Goal: Task Accomplishment & Management: Manage account settings

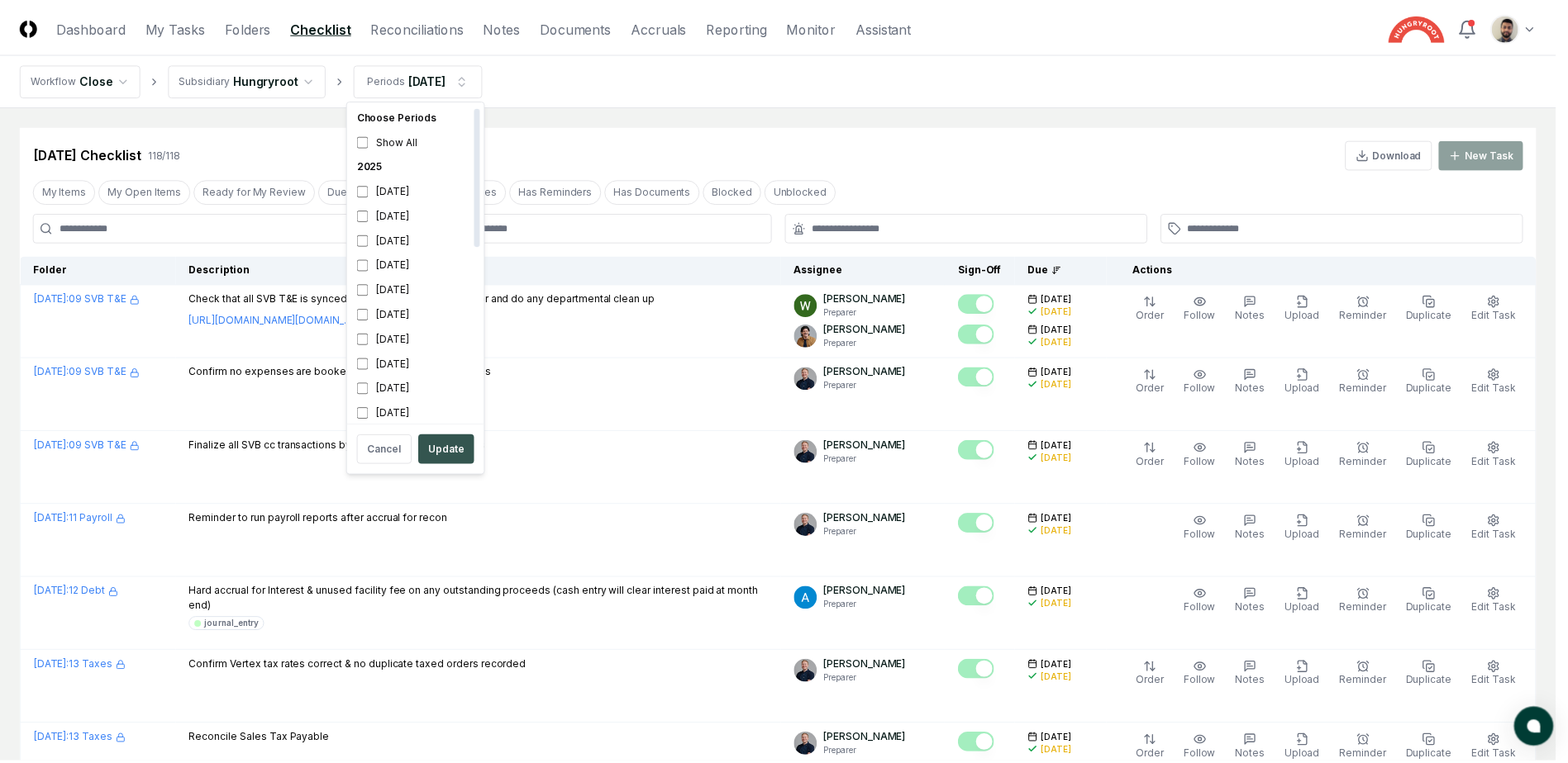
scroll to position [5, 0]
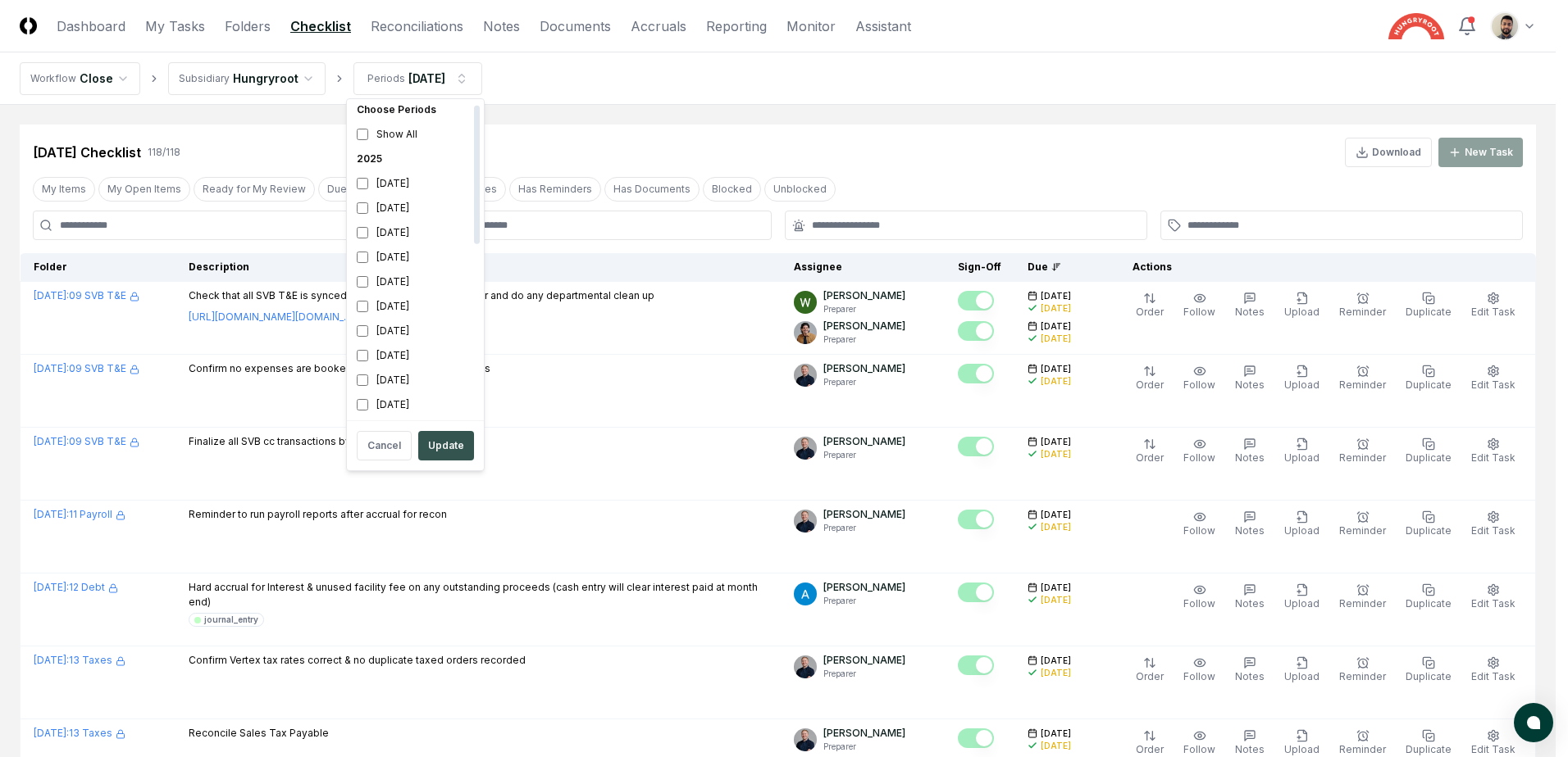
click at [439, 443] on button "Update" at bounding box center [446, 446] width 56 height 29
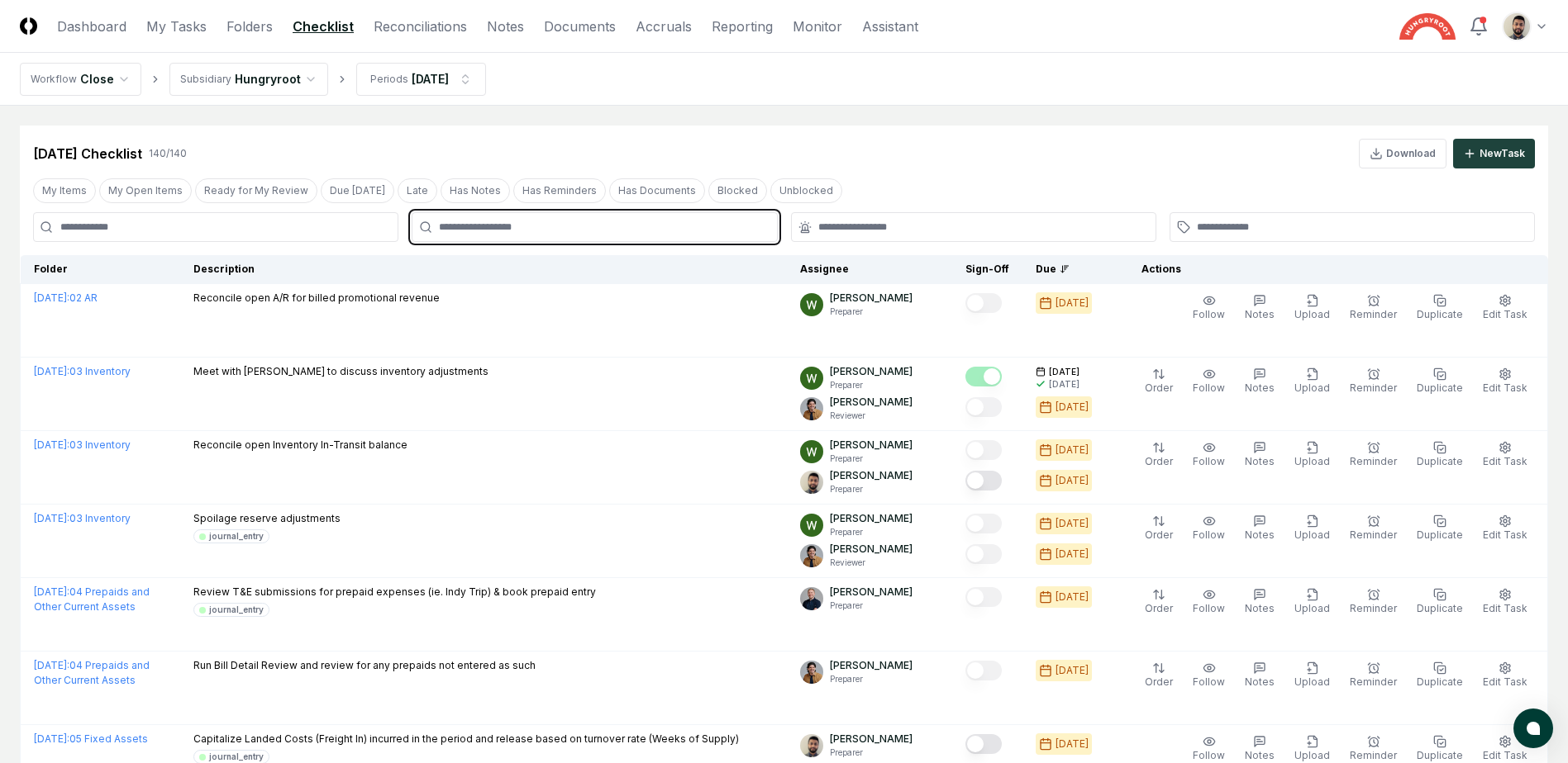
click at [499, 233] on input "text" at bounding box center [602, 228] width 327 height 15
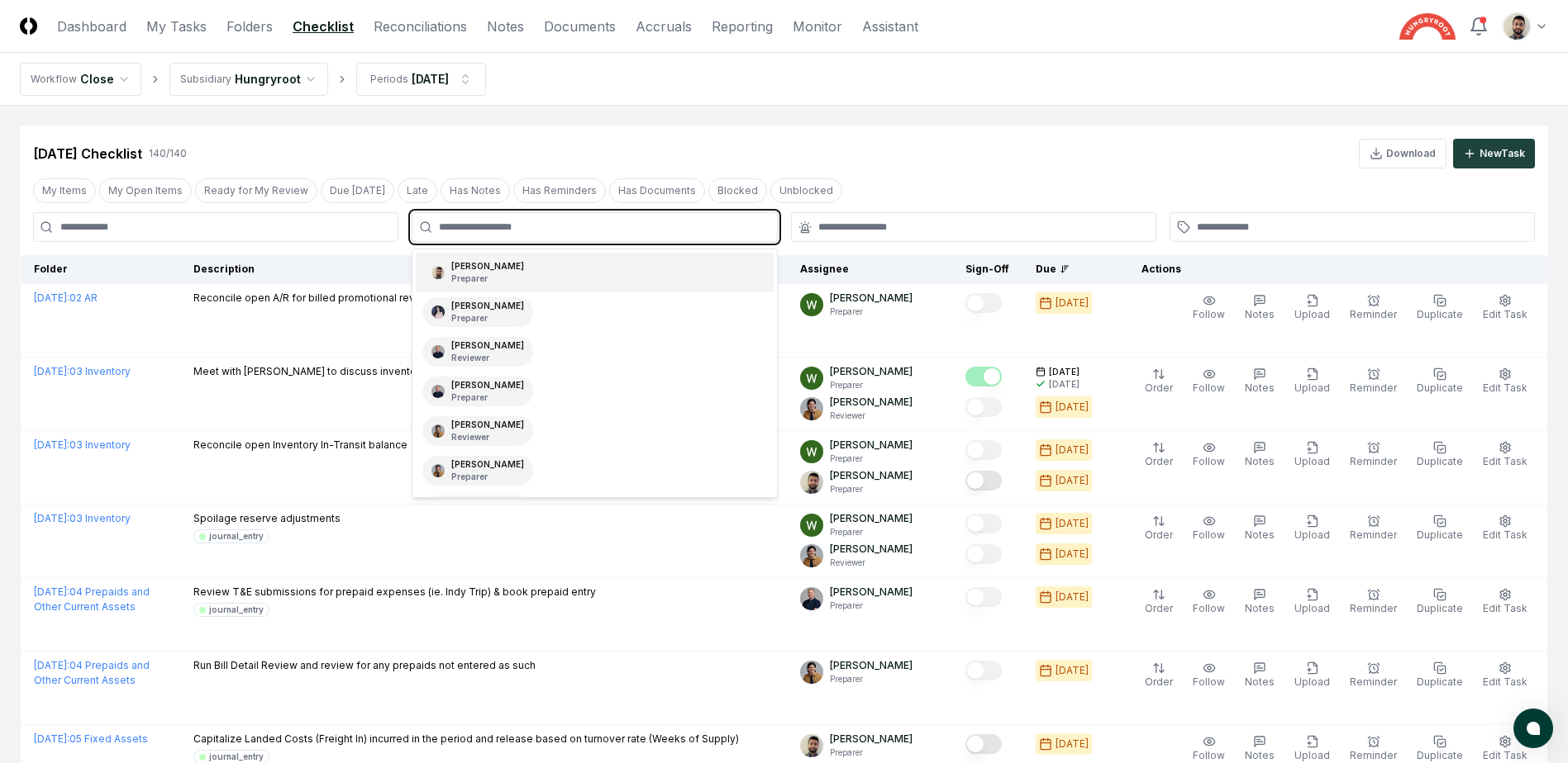
click at [496, 268] on div "[PERSON_NAME] Preparer" at bounding box center [477, 273] width 111 height 30
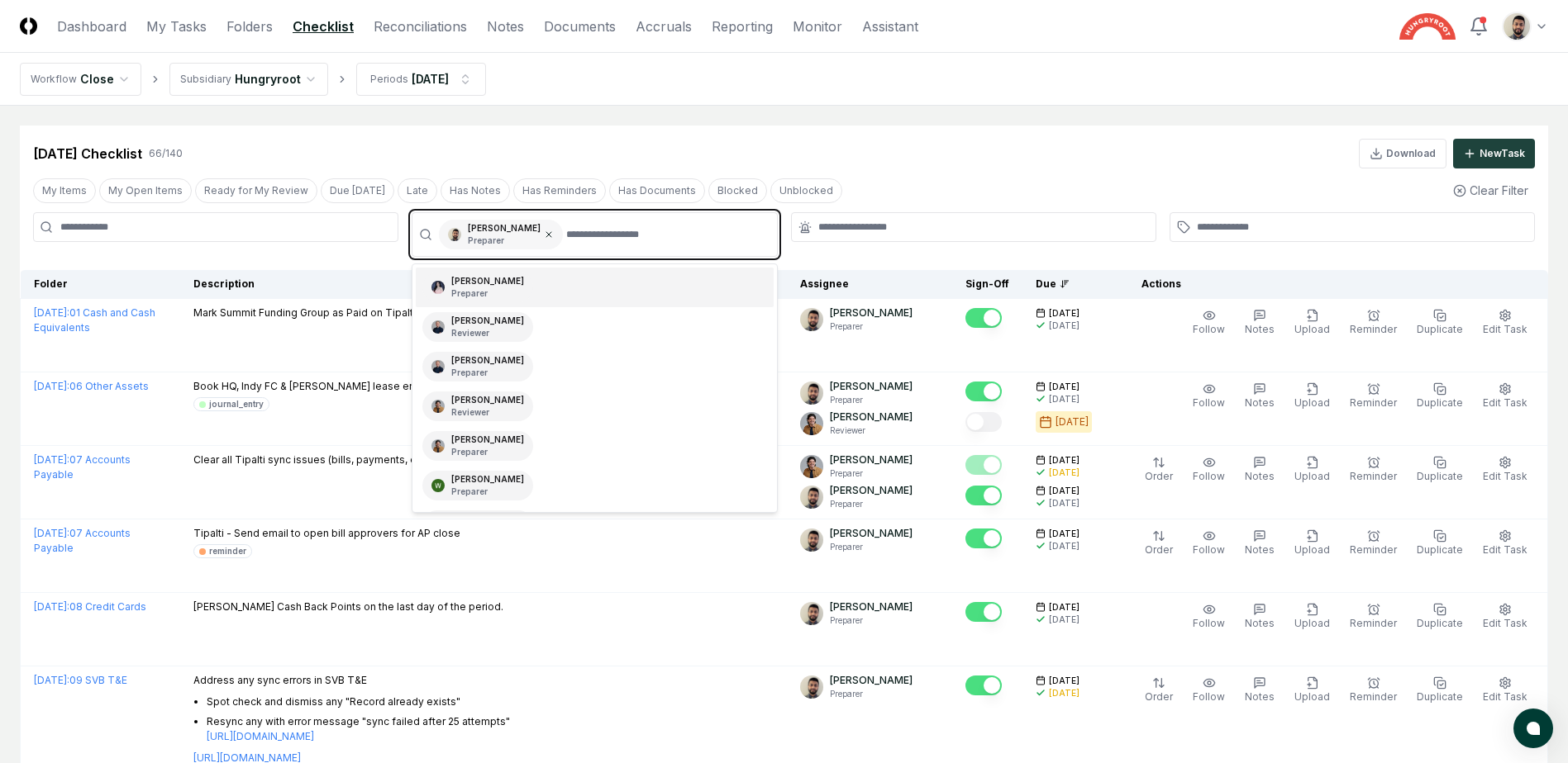
click at [544, 235] on icon at bounding box center [549, 234] width 10 height 10
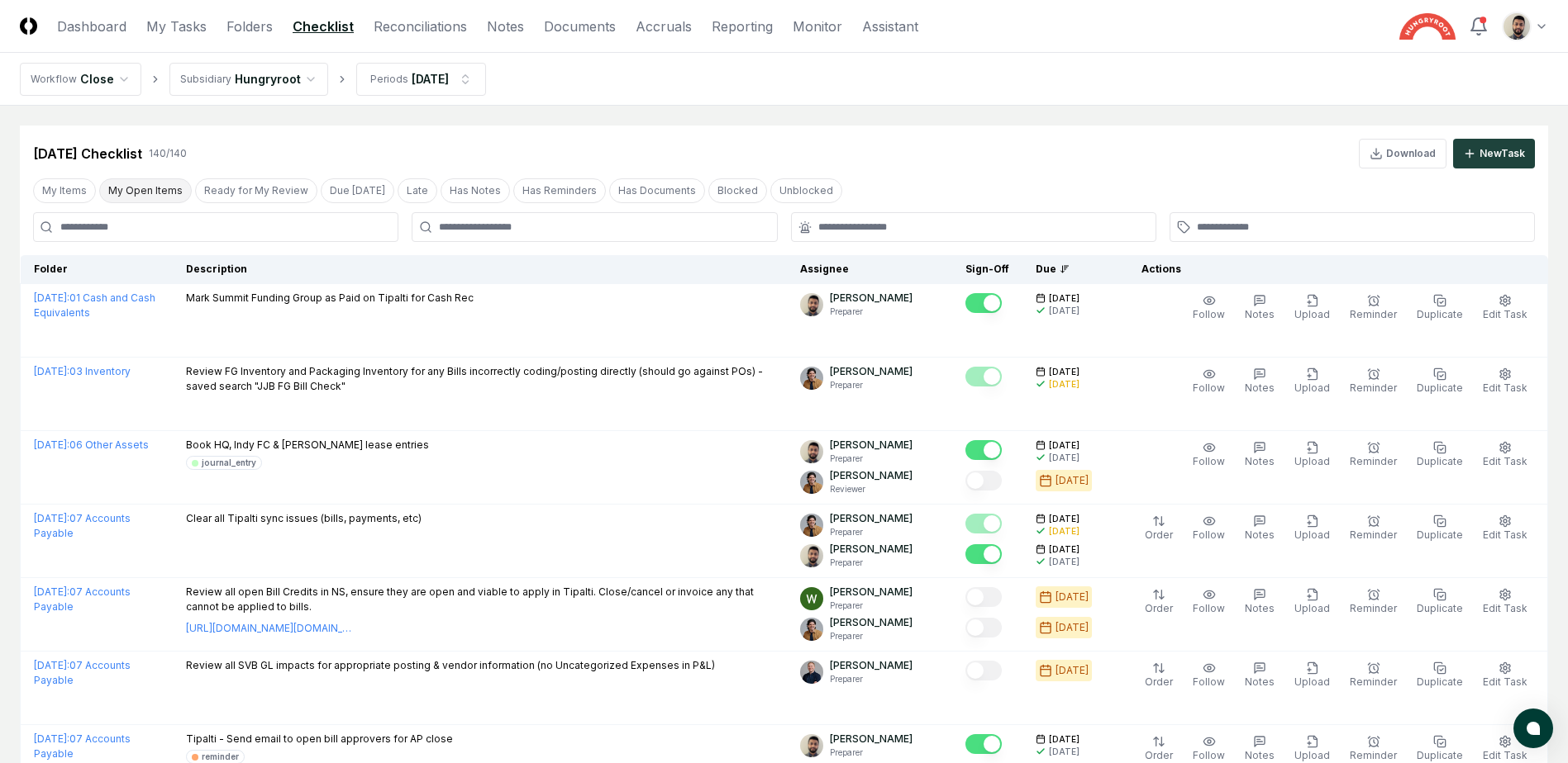
click at [151, 186] on button "My Open Items" at bounding box center [145, 191] width 93 height 25
